Goal: Transaction & Acquisition: Purchase product/service

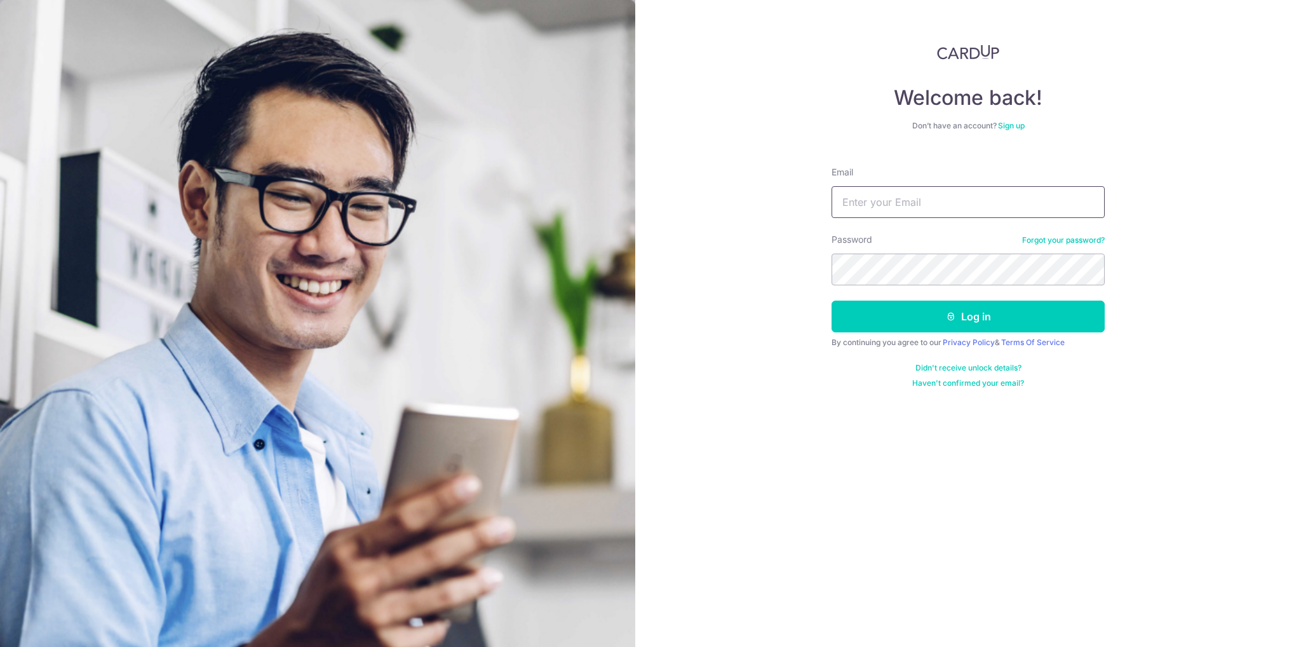
click at [914, 203] on input "Email" at bounding box center [967, 202] width 273 height 32
type input "[EMAIL_ADDRESS][DOMAIN_NAME]"
click at [831, 300] on button "Log in" at bounding box center [967, 316] width 273 height 32
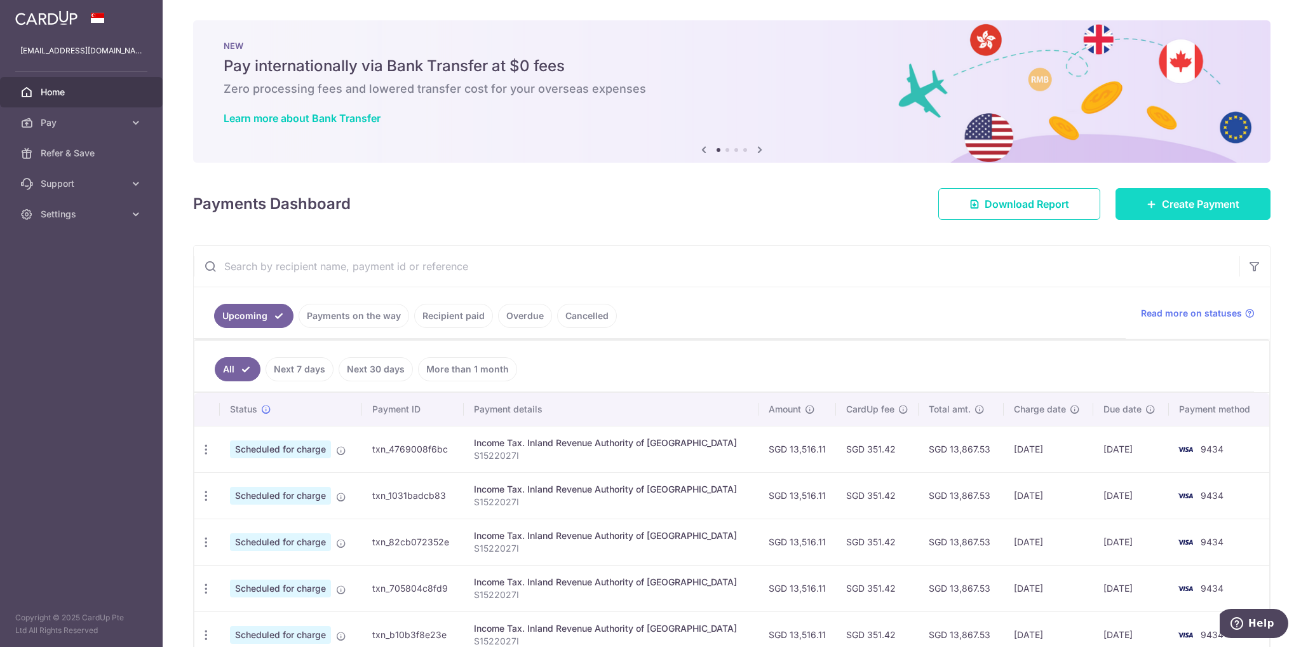
click at [1191, 206] on span "Create Payment" at bounding box center [1200, 203] width 77 height 15
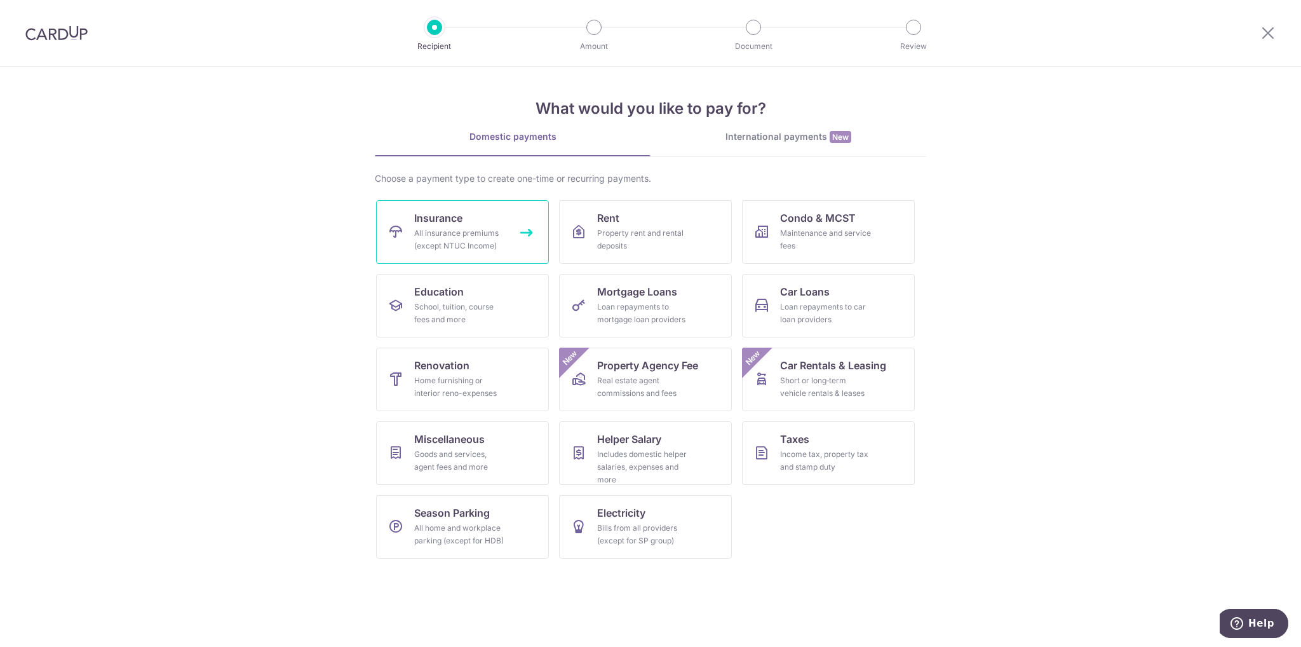
click at [455, 228] on div "All insurance premiums (except NTUC Income)" at bounding box center [459, 239] width 91 height 25
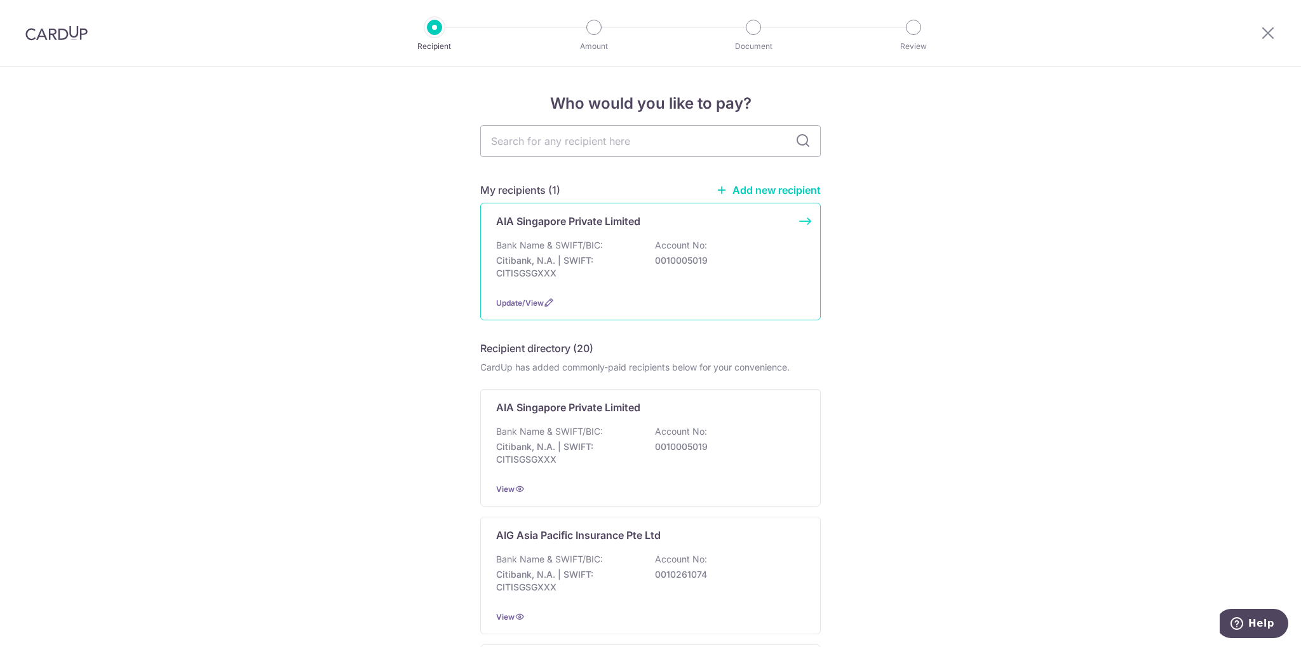
click at [650, 260] on div "Bank Name & SWIFT/BIC: Citibank, N.A. | SWIFT: CITISGSGXXX Account No: 00100050…" at bounding box center [650, 262] width 309 height 47
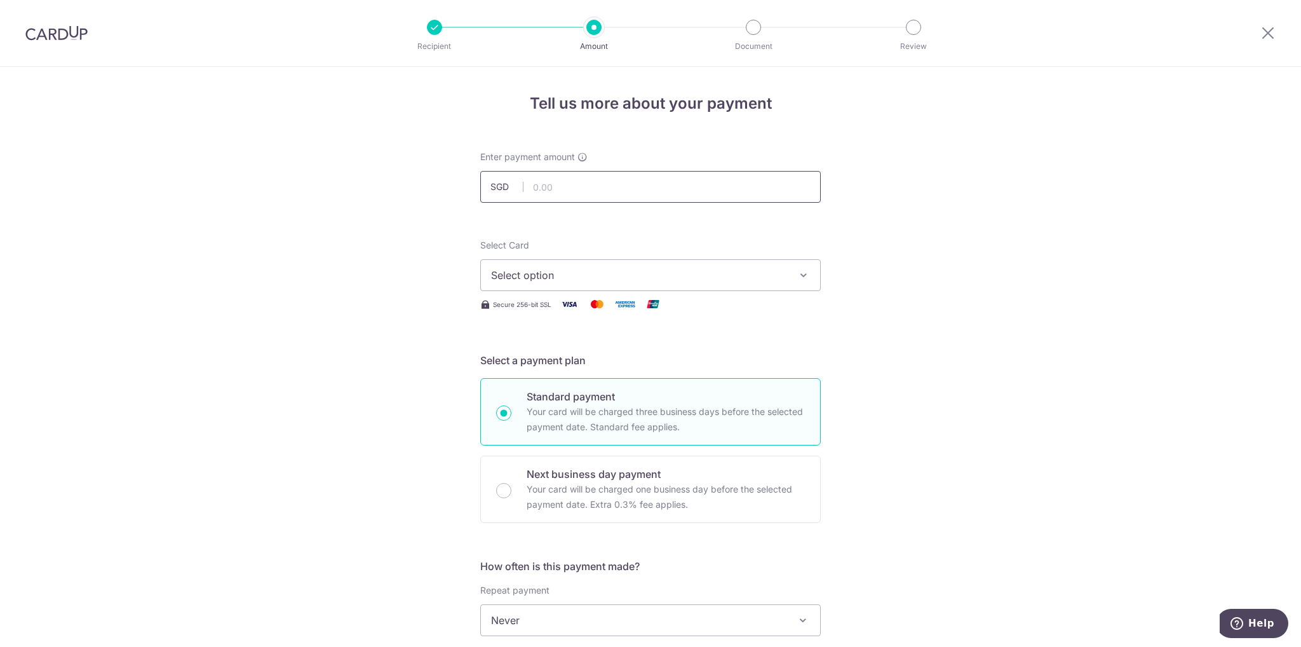
click at [550, 189] on input "text" at bounding box center [650, 187] width 340 height 32
type input "150,000.00"
click at [570, 281] on span "Select option" at bounding box center [639, 274] width 296 height 15
click at [549, 368] on span "**** 9434" at bounding box center [545, 365] width 49 height 15
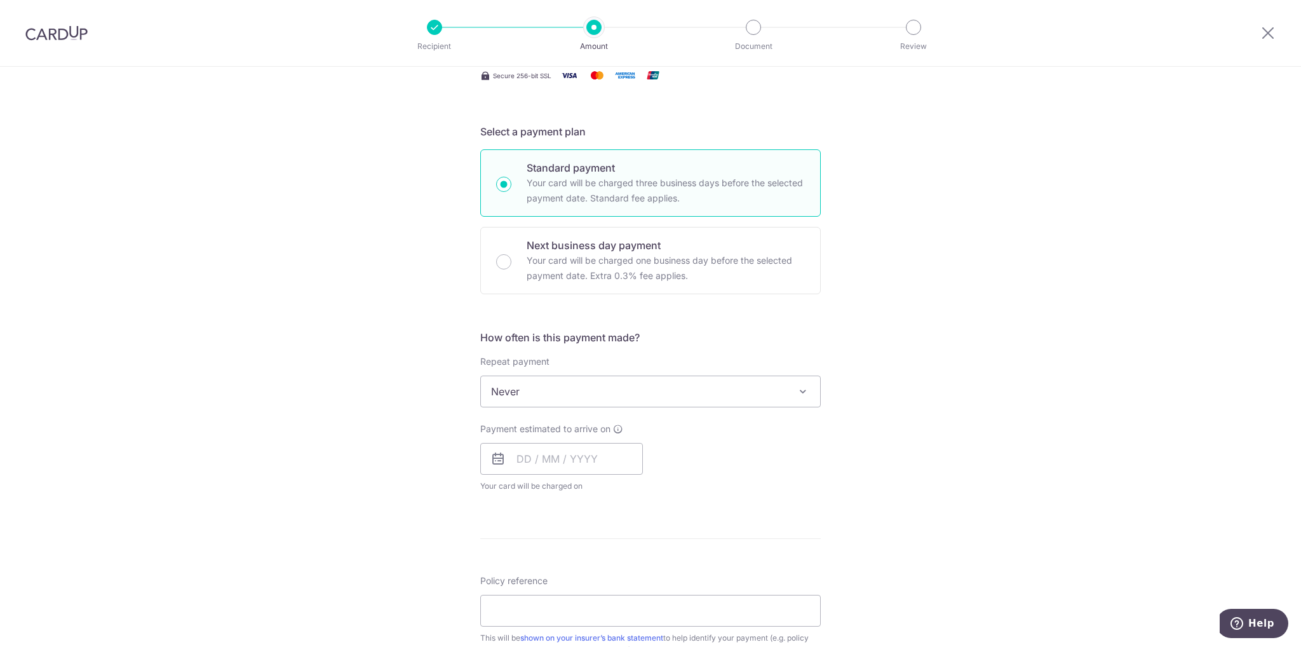
scroll to position [254, 0]
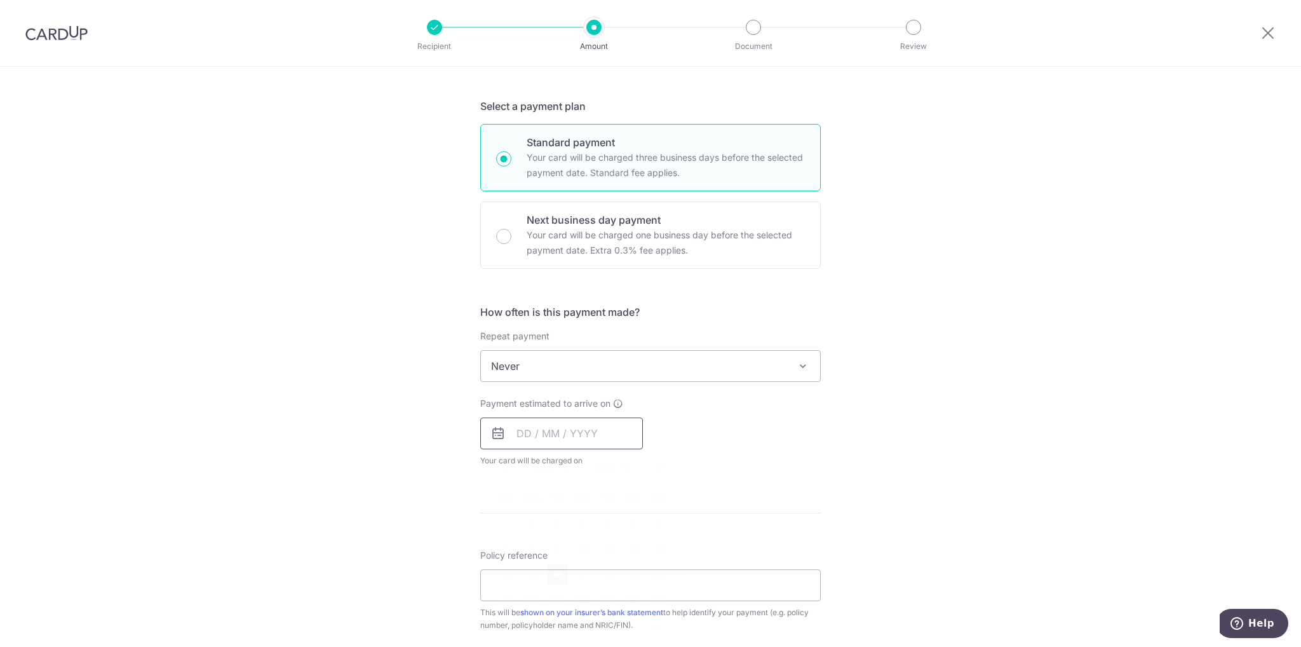
click at [514, 432] on input "text" at bounding box center [561, 433] width 163 height 32
click at [549, 577] on link "16" at bounding box center [557, 574] width 20 height 20
type input "16/09/2025"
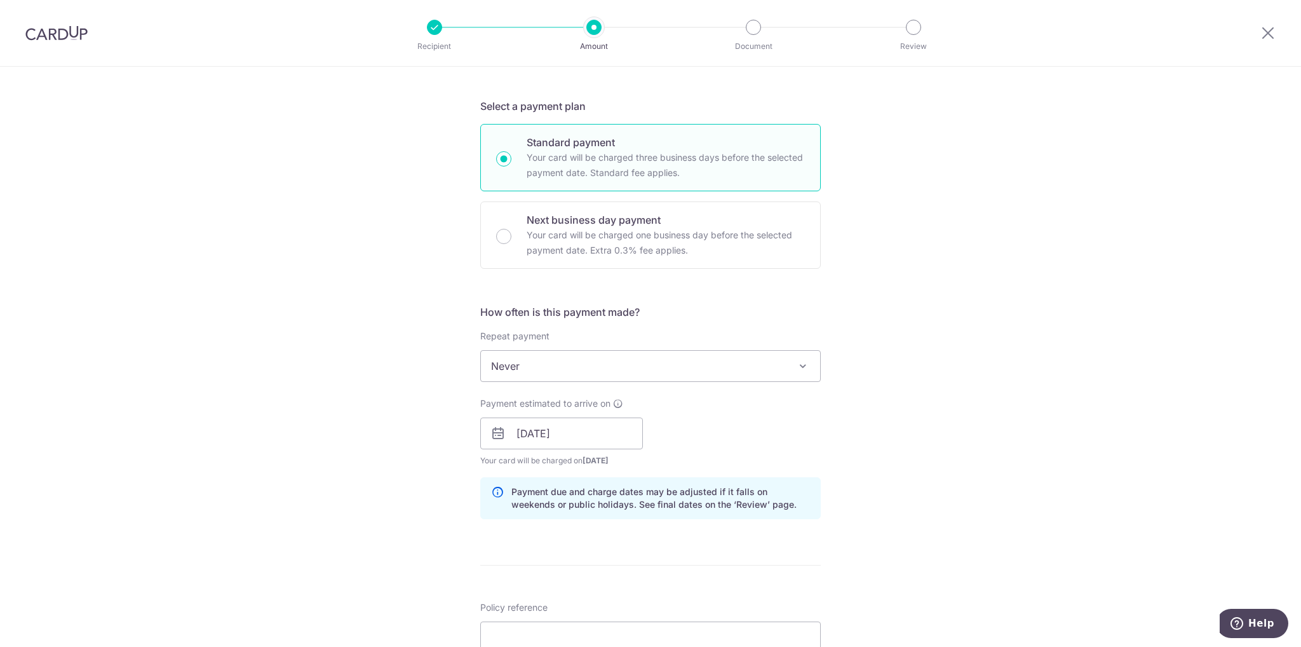
scroll to position [508, 0]
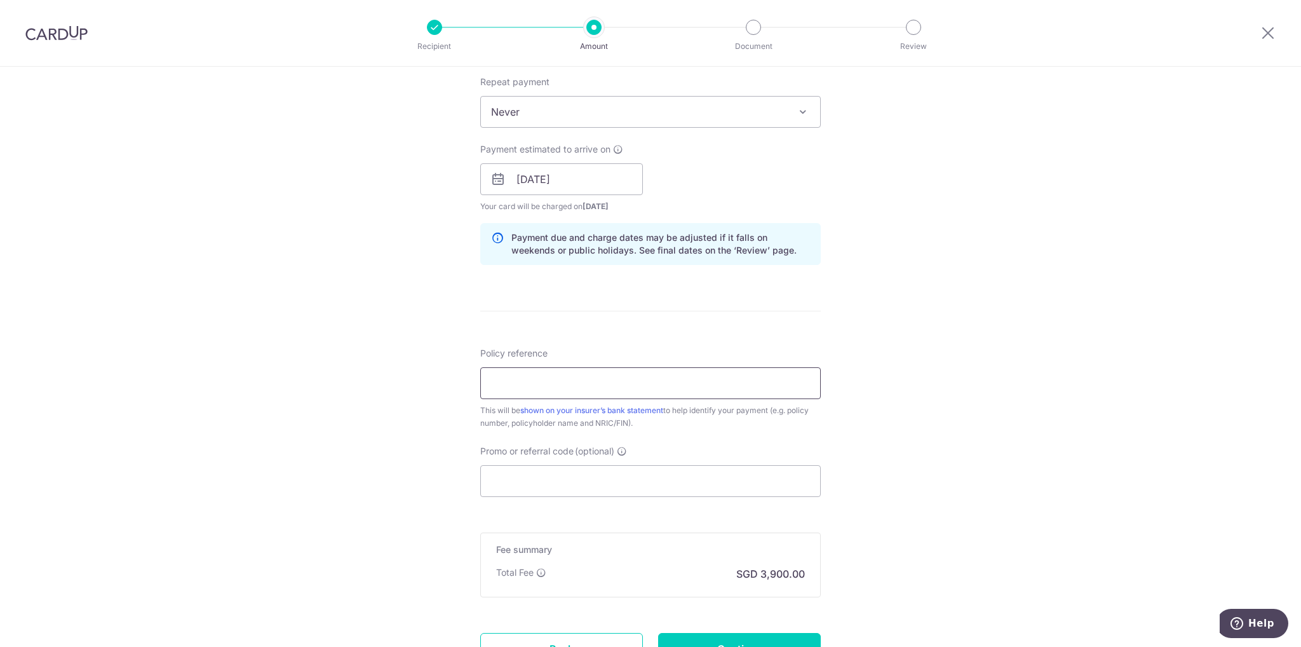
click at [537, 386] on input "Policy reference" at bounding box center [650, 383] width 340 height 32
click at [502, 384] on input "U0081365191" at bounding box center [650, 383] width 340 height 32
type input "U081365191"
click at [577, 478] on input "Promo or referral code (optional)" at bounding box center [650, 481] width 340 height 32
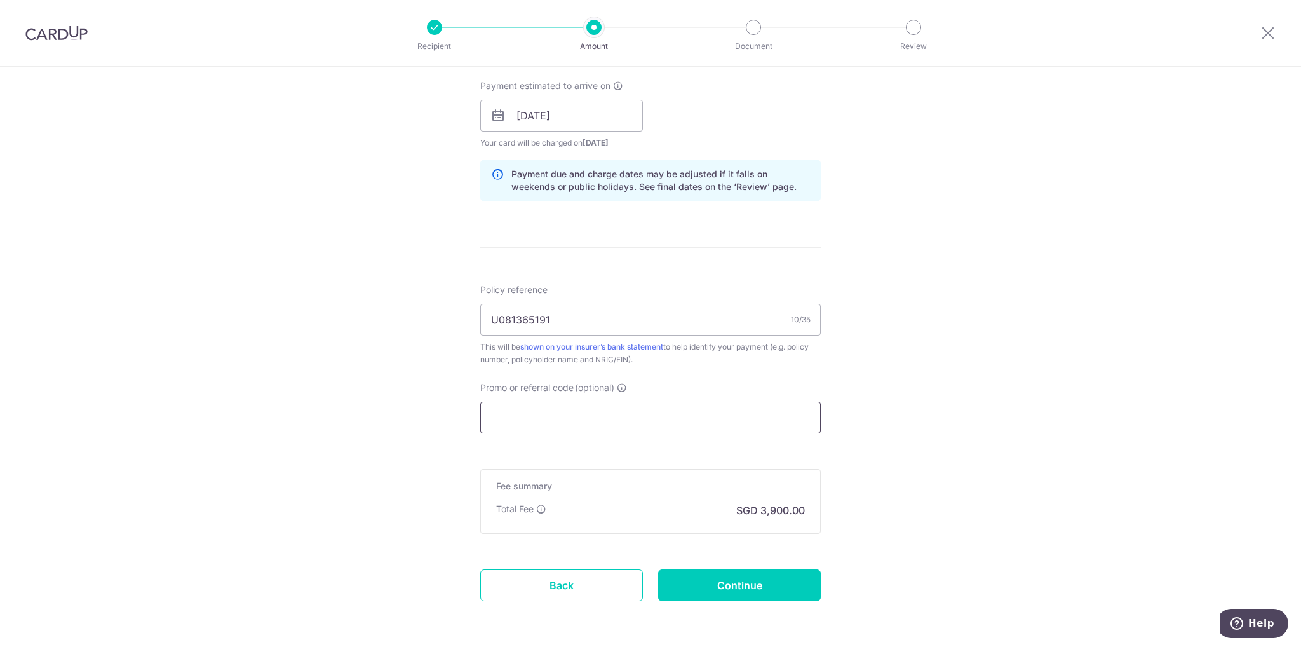
scroll to position [620, 0]
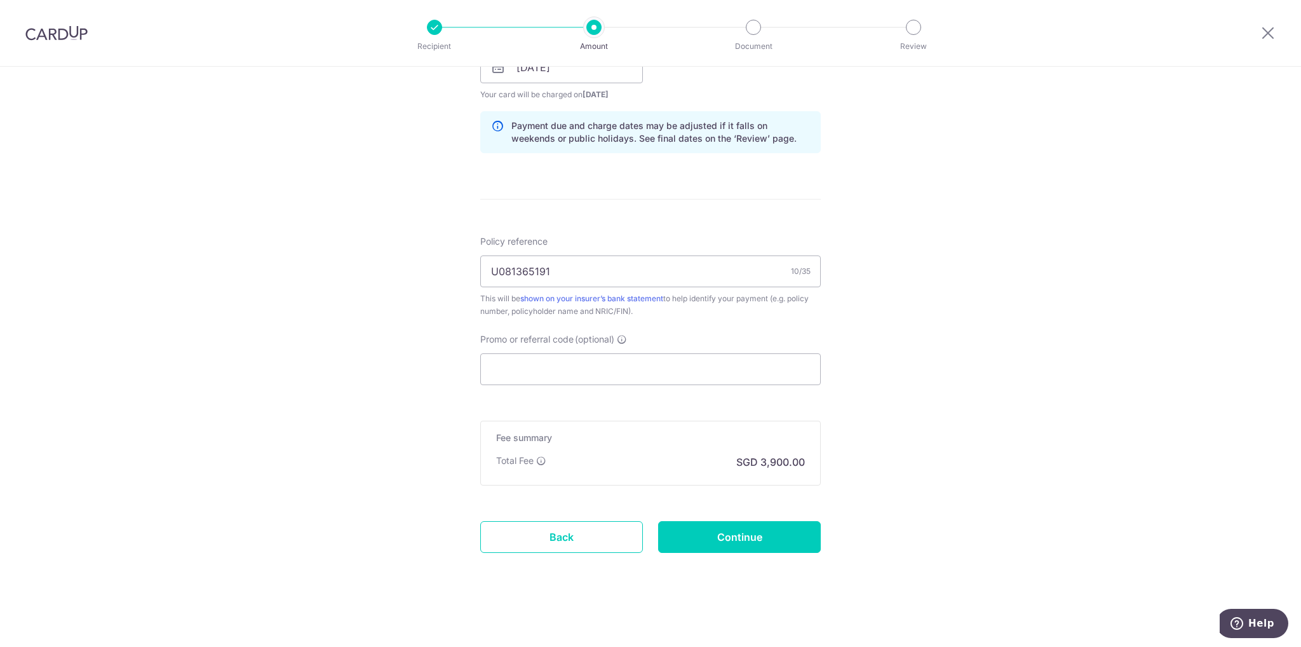
drag, startPoint x: 559, startPoint y: 464, endPoint x: 649, endPoint y: 464, distance: 90.2
click at [579, 463] on div "Total Fee SGD 3,900.00" at bounding box center [650, 461] width 309 height 15
click at [696, 536] on input "Continue" at bounding box center [739, 537] width 163 height 32
type input "Create Schedule"
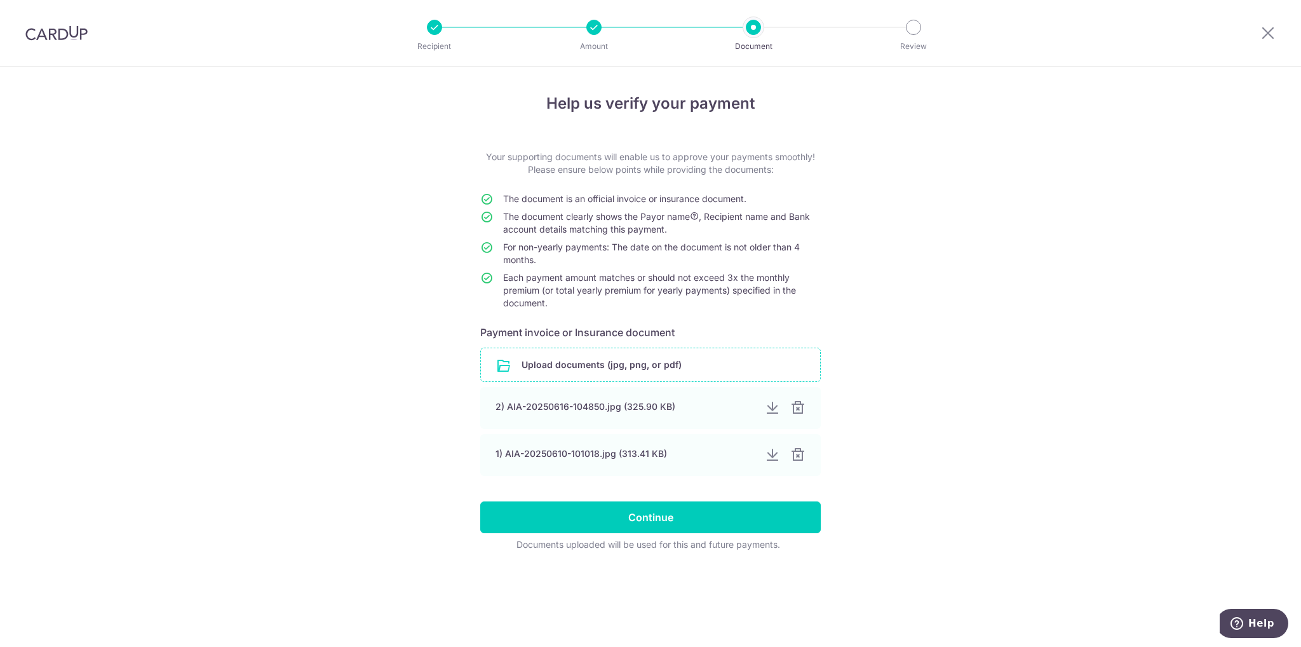
click at [629, 370] on input "file" at bounding box center [650, 364] width 339 height 33
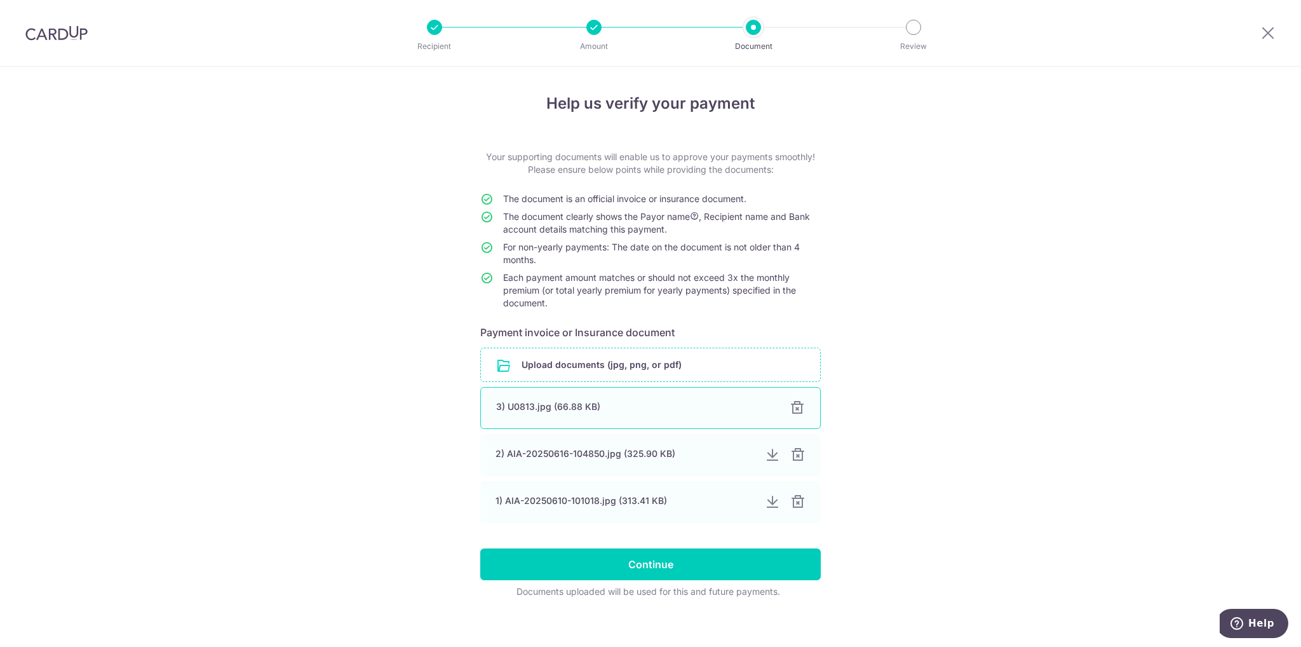
click at [617, 415] on div "3) U0813.jpg (66.88 KB) 100%" at bounding box center [650, 408] width 340 height 42
click at [795, 455] on div at bounding box center [796, 454] width 15 height 15
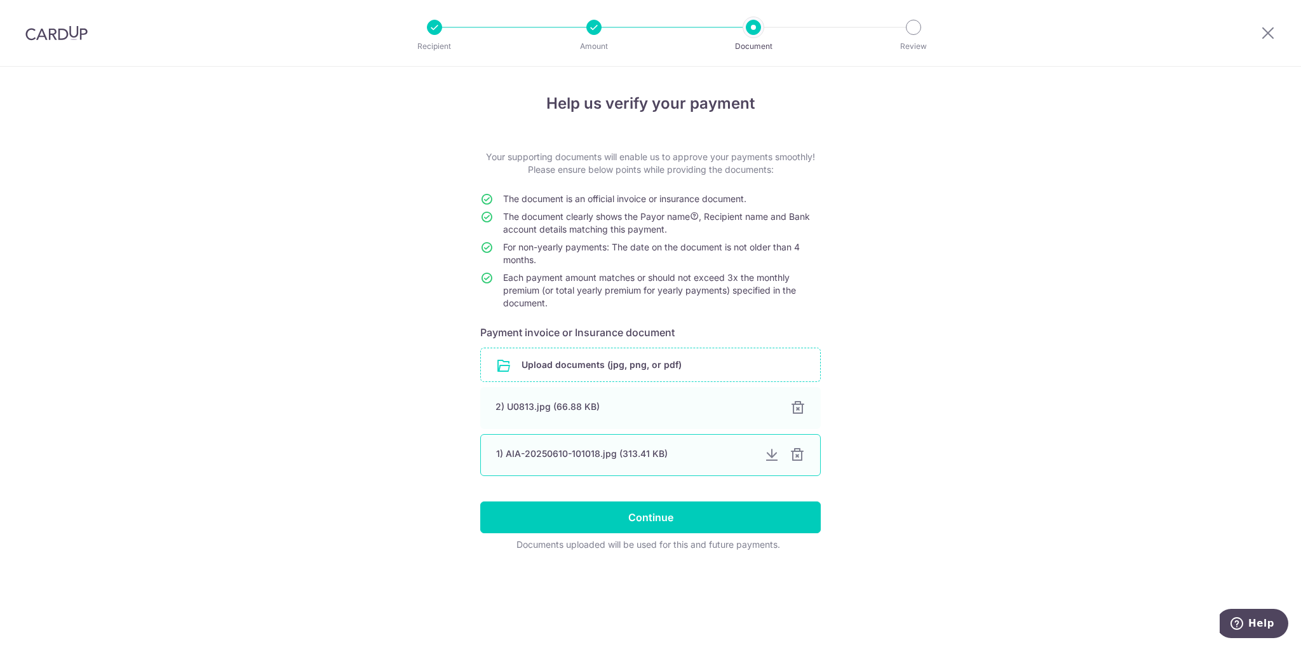
click at [800, 457] on div at bounding box center [796, 454] width 15 height 15
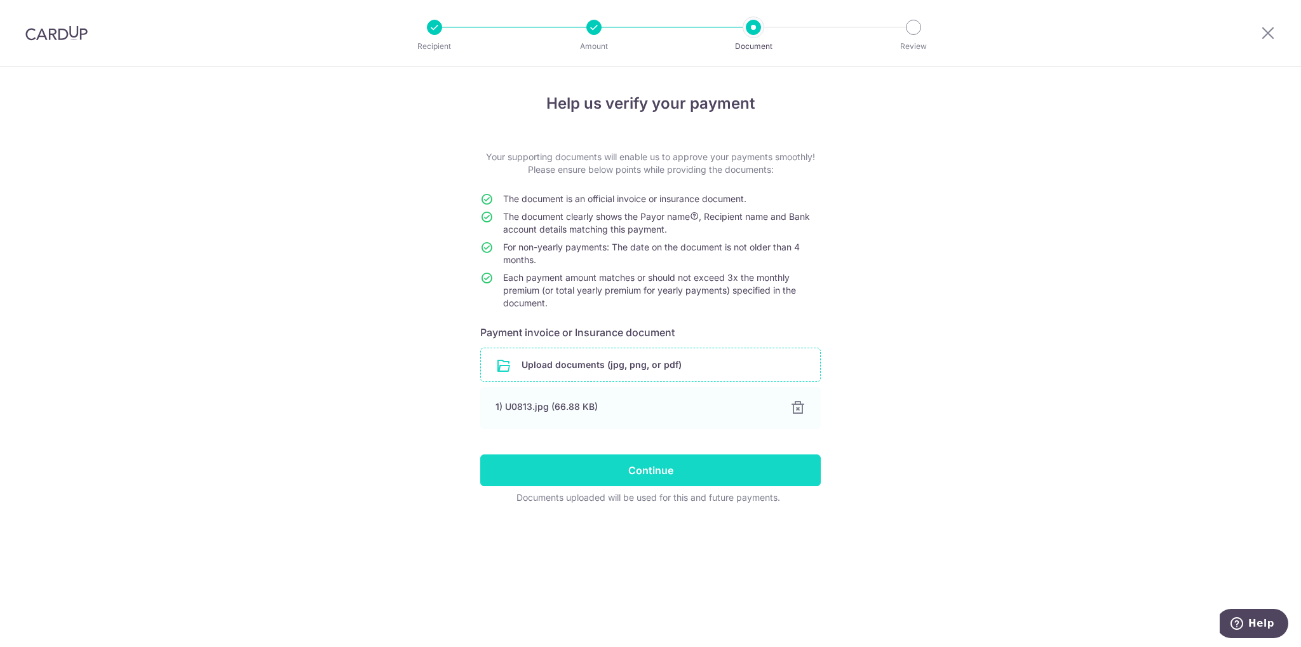
click at [650, 474] on input "Continue" at bounding box center [650, 470] width 340 height 32
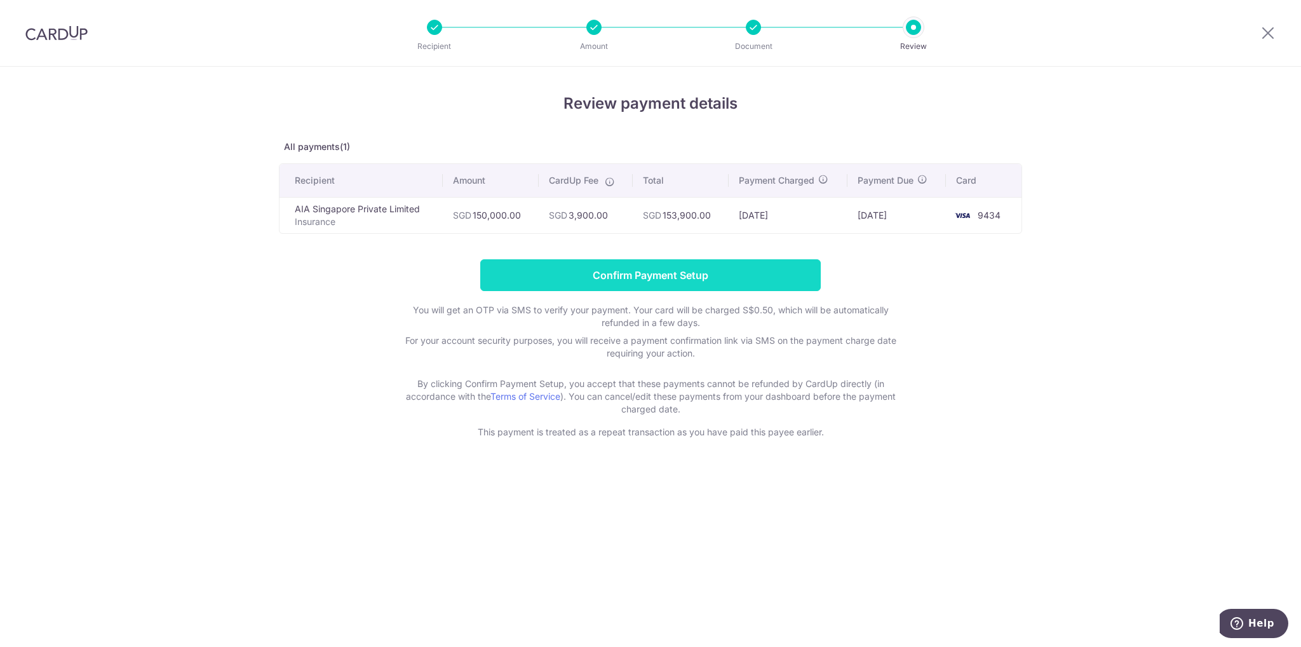
click at [635, 272] on input "Confirm Payment Setup" at bounding box center [650, 275] width 340 height 32
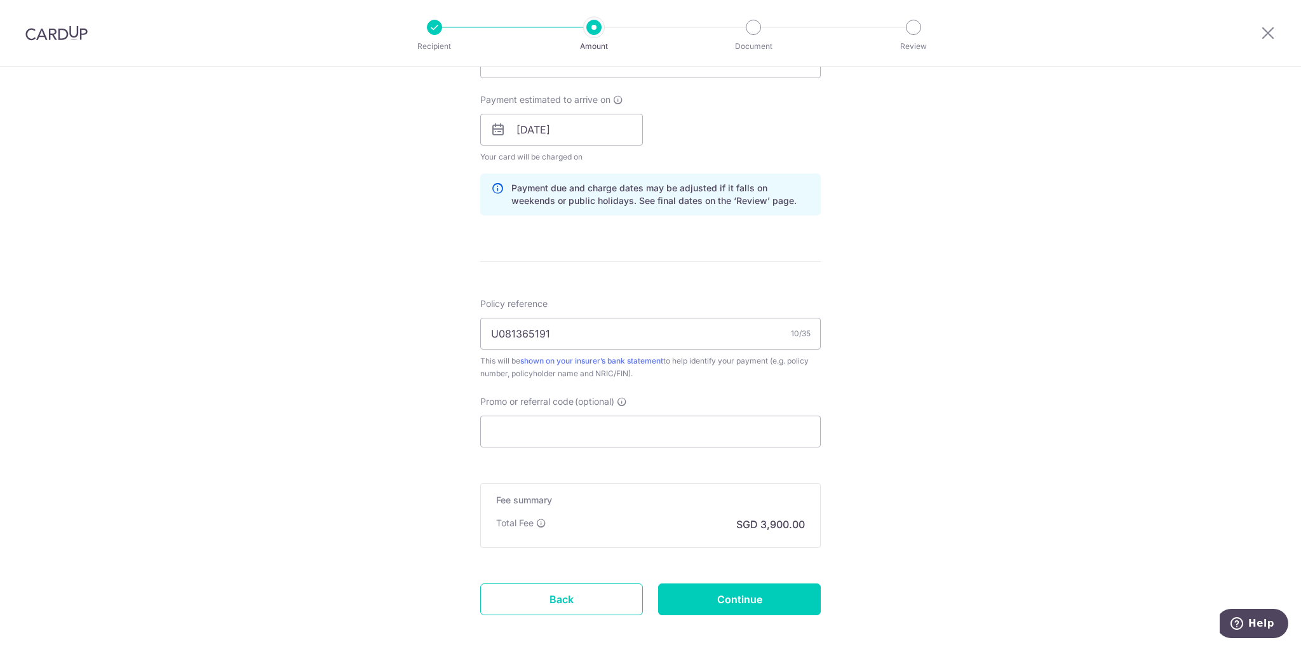
scroll to position [671, 0]
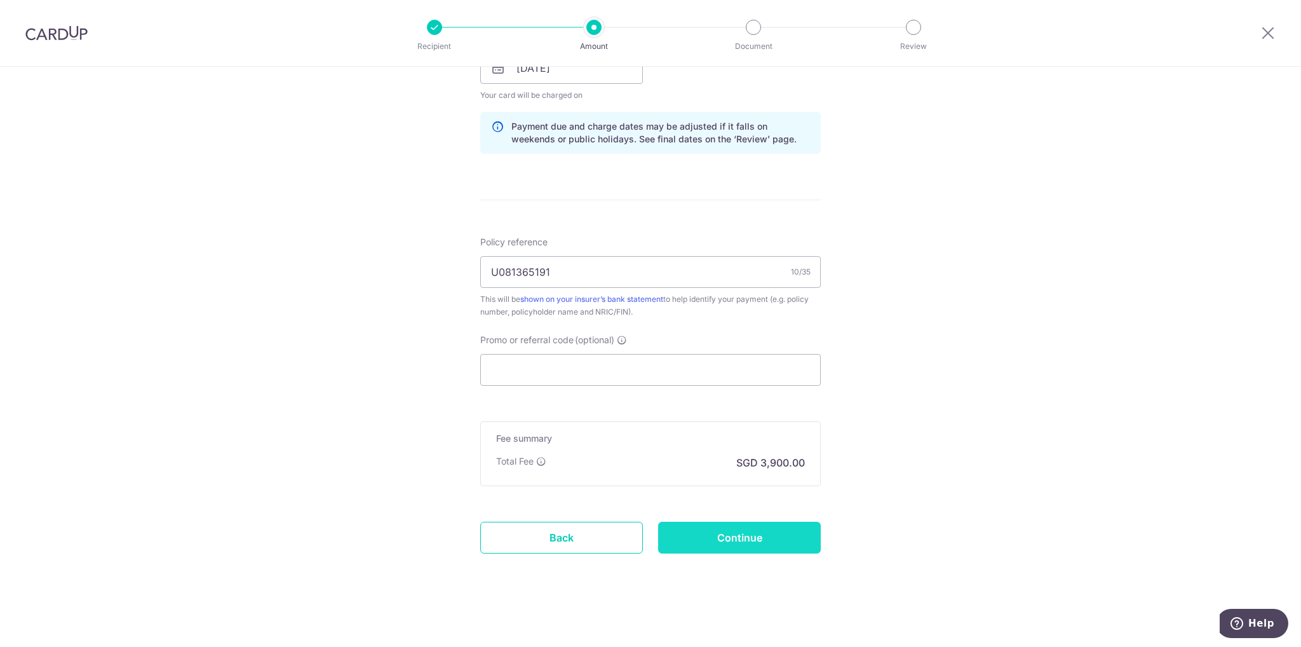
click at [760, 540] on input "Continue" at bounding box center [739, 537] width 163 height 32
type input "Update Schedule"
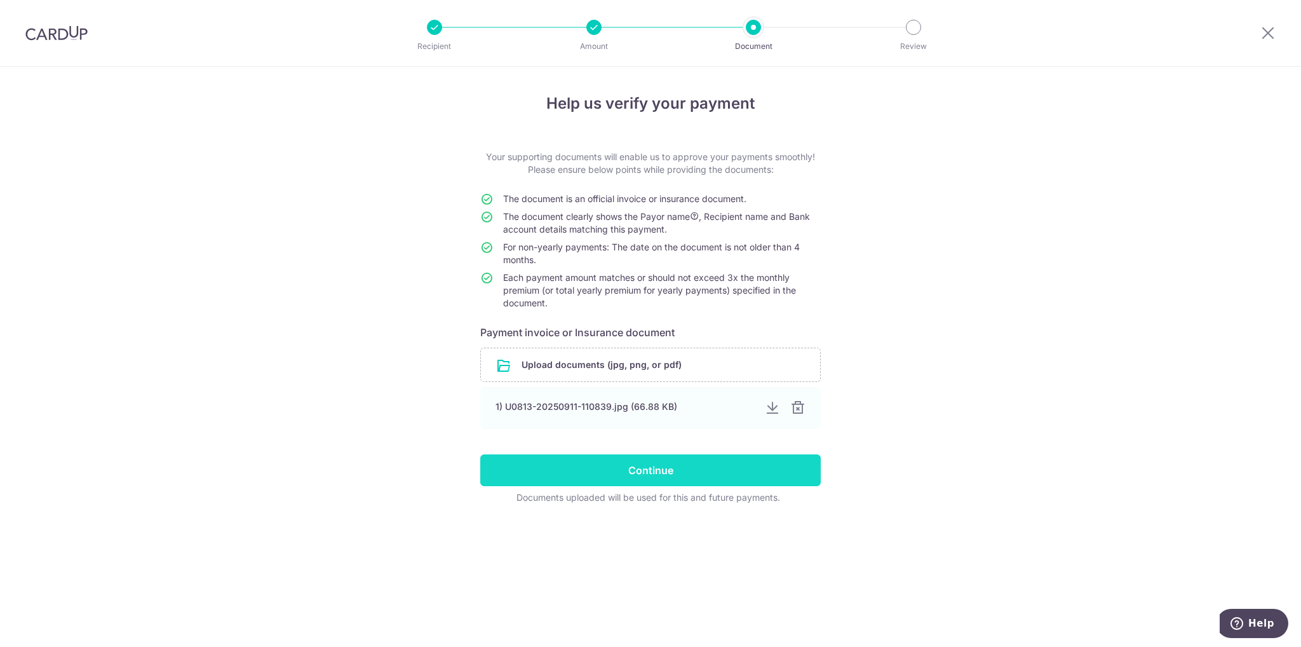
click at [645, 466] on input "Continue" at bounding box center [650, 470] width 340 height 32
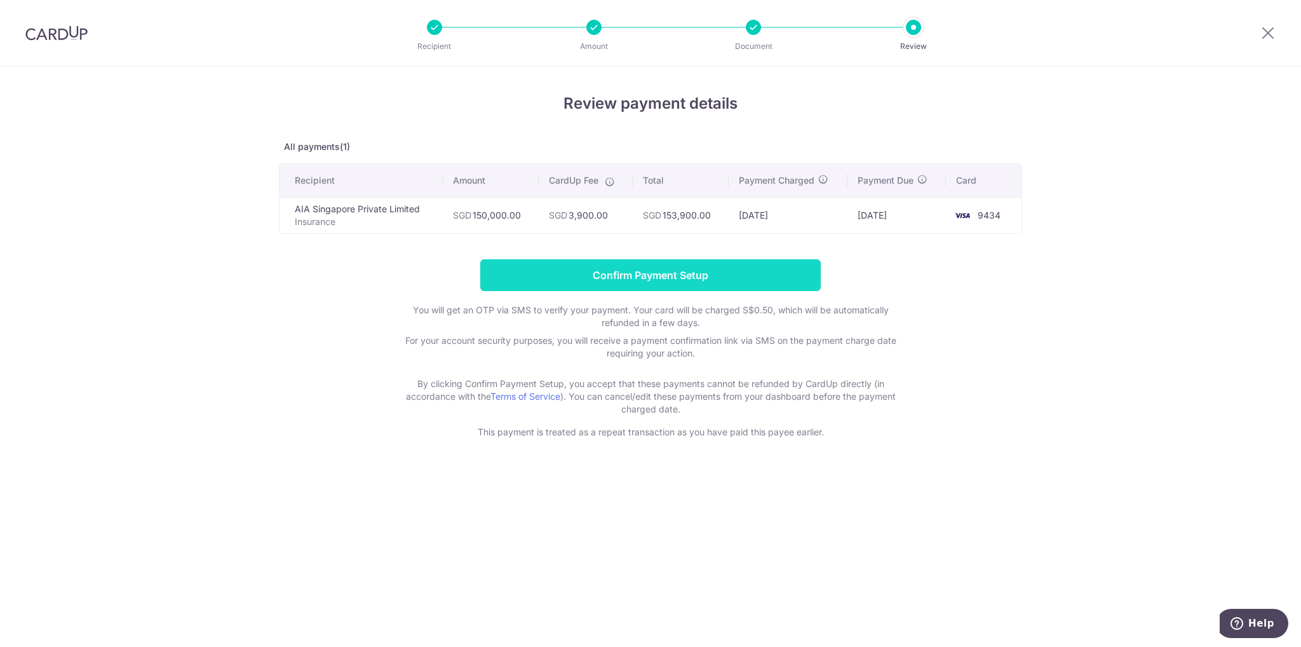
click at [659, 272] on input "Confirm Payment Setup" at bounding box center [650, 275] width 340 height 32
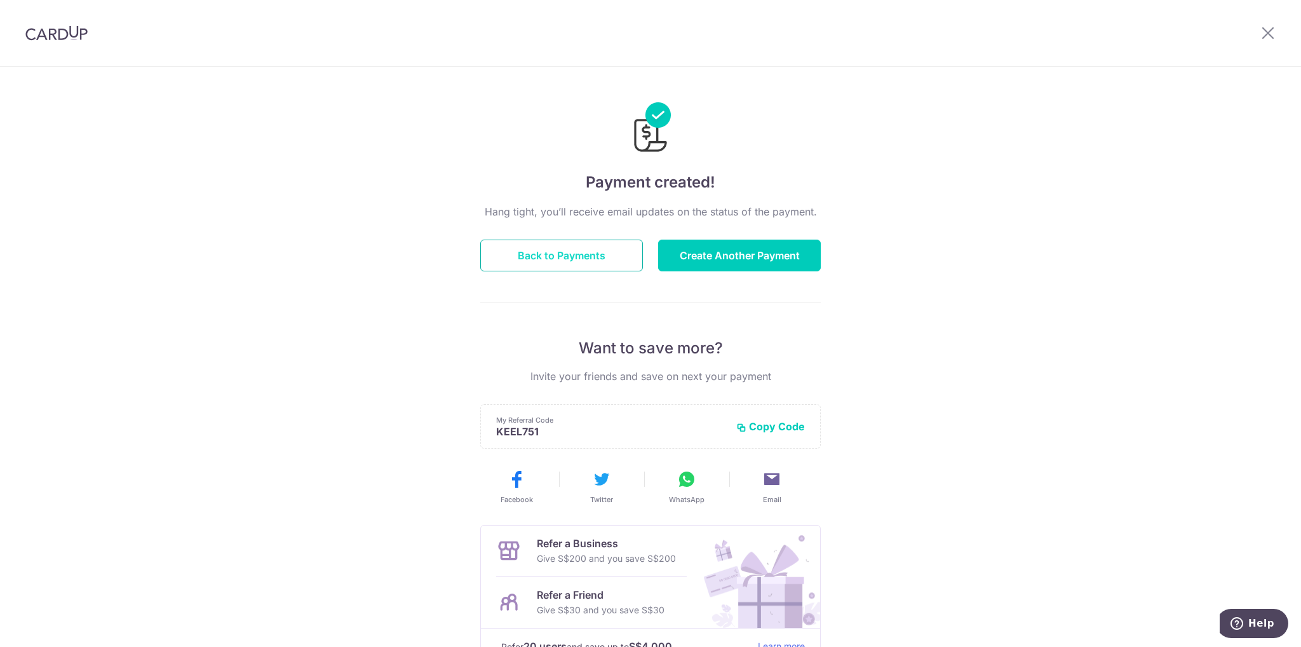
click at [607, 262] on button "Back to Payments" at bounding box center [561, 255] width 163 height 32
